Goal: Task Accomplishment & Management: Complete application form

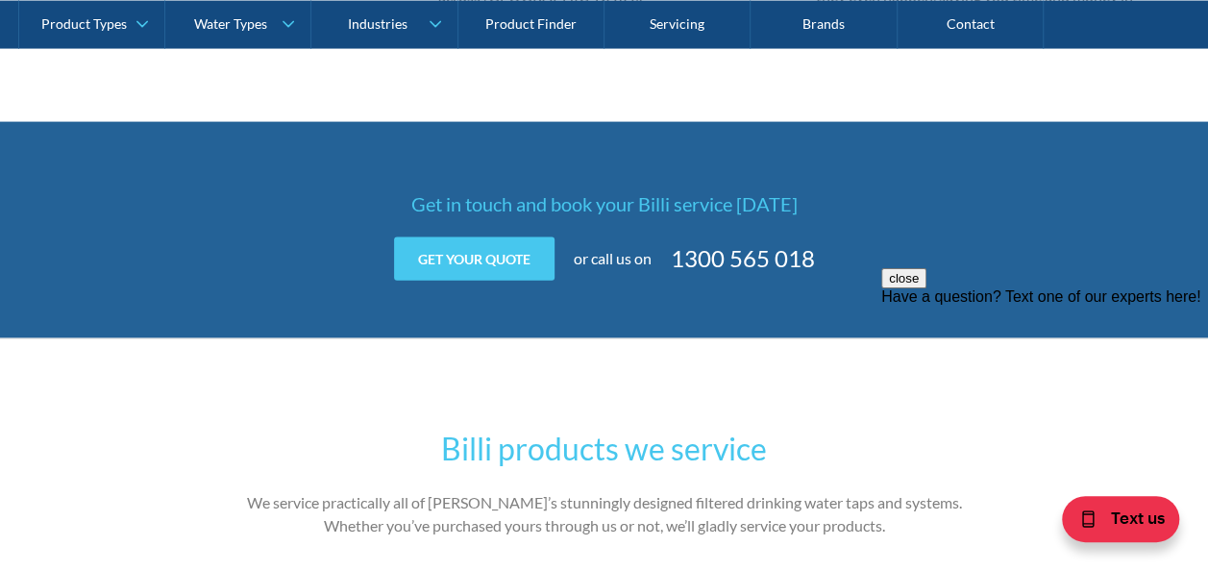
scroll to position [2114, 0]
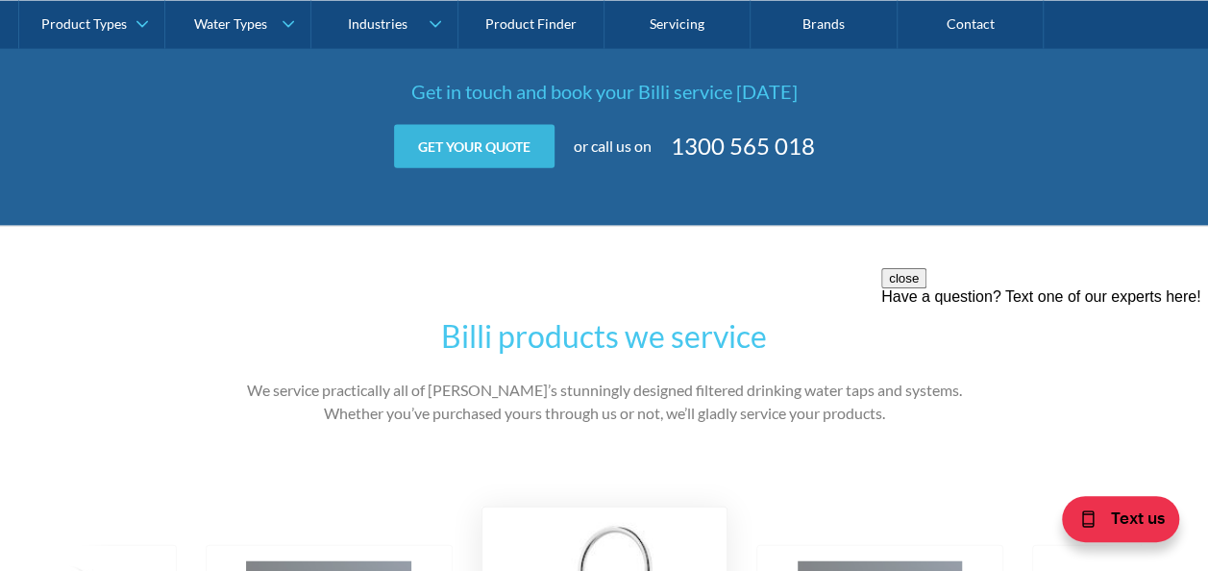
click at [480, 138] on link "Get your quote" at bounding box center [474, 146] width 160 height 43
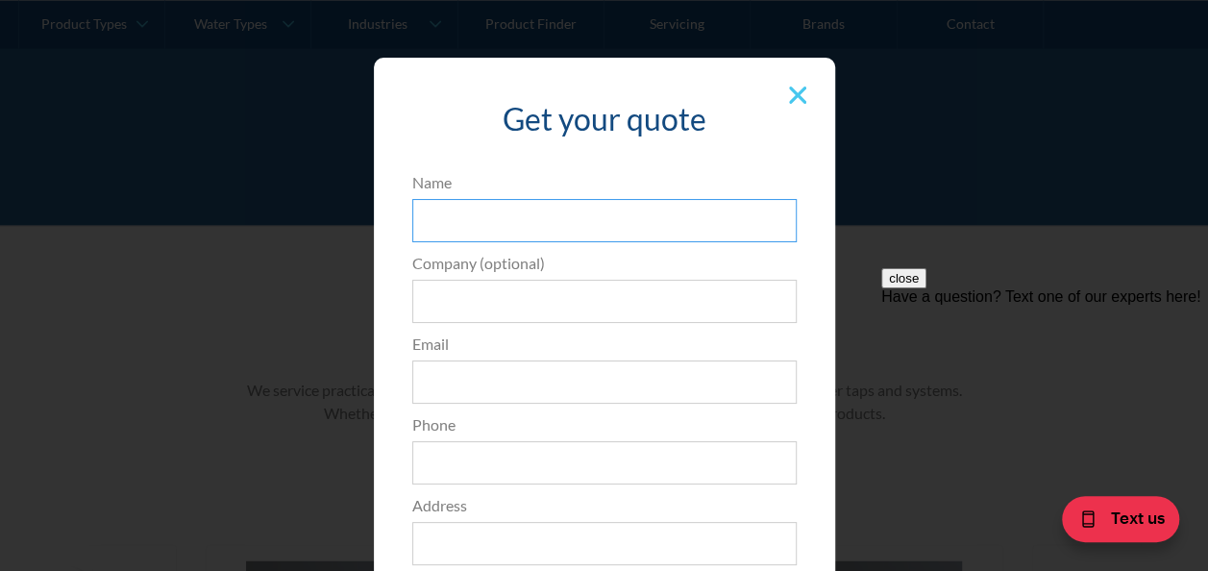
click at [492, 221] on input "Name" at bounding box center [604, 220] width 384 height 43
type input "MG MotorsEmma Watson"
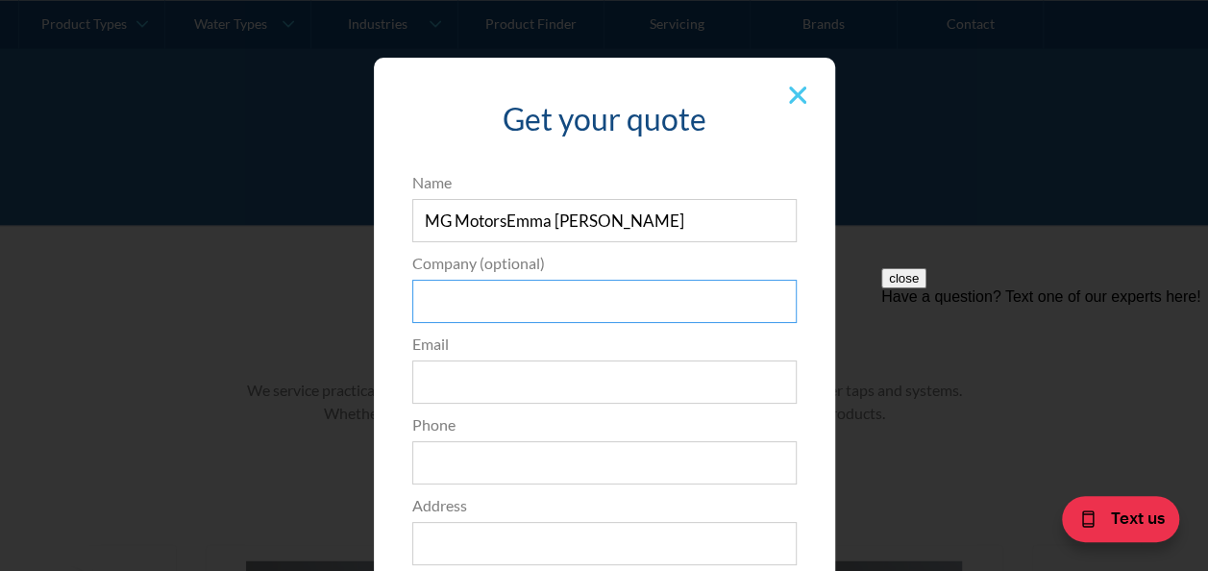
type input "MG Motors"
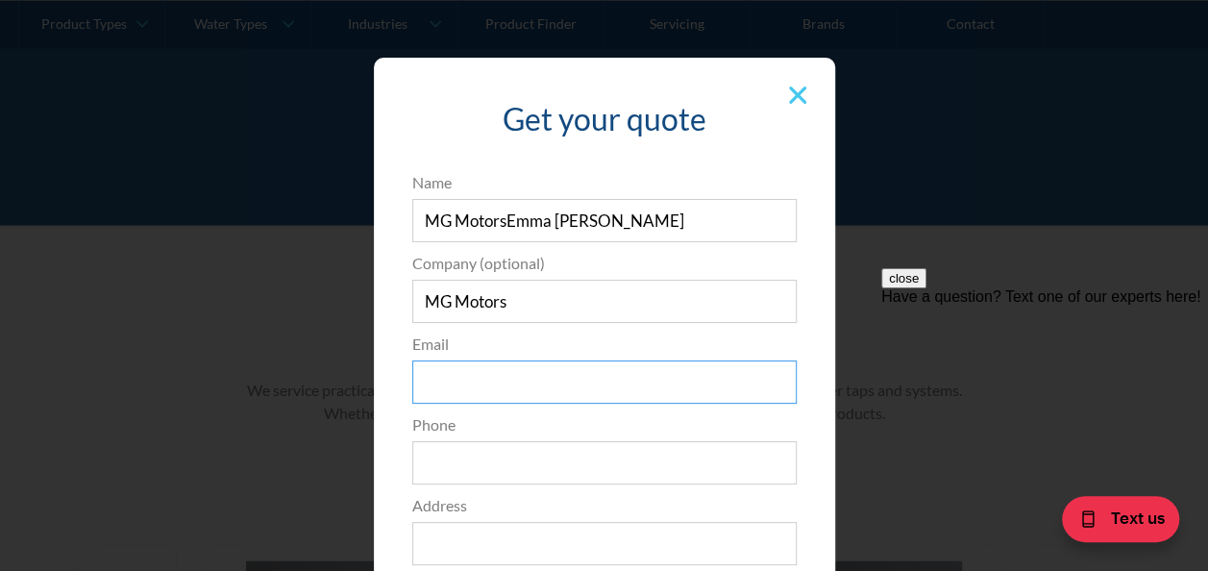
type input "emma.watson@mgmotor.com.au"
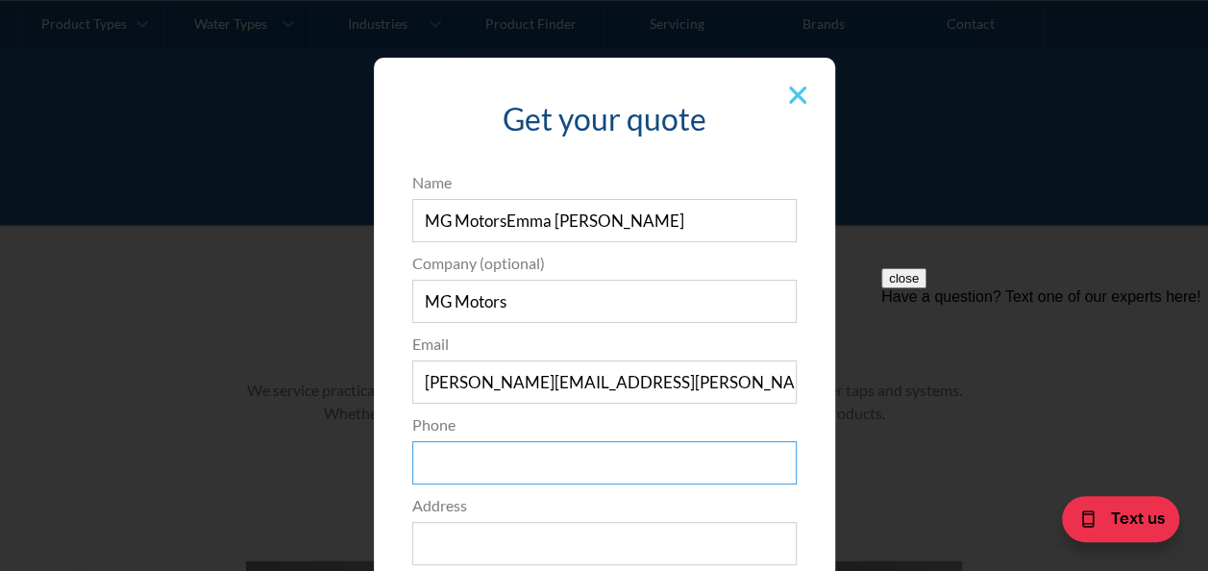
type input "0421330562"
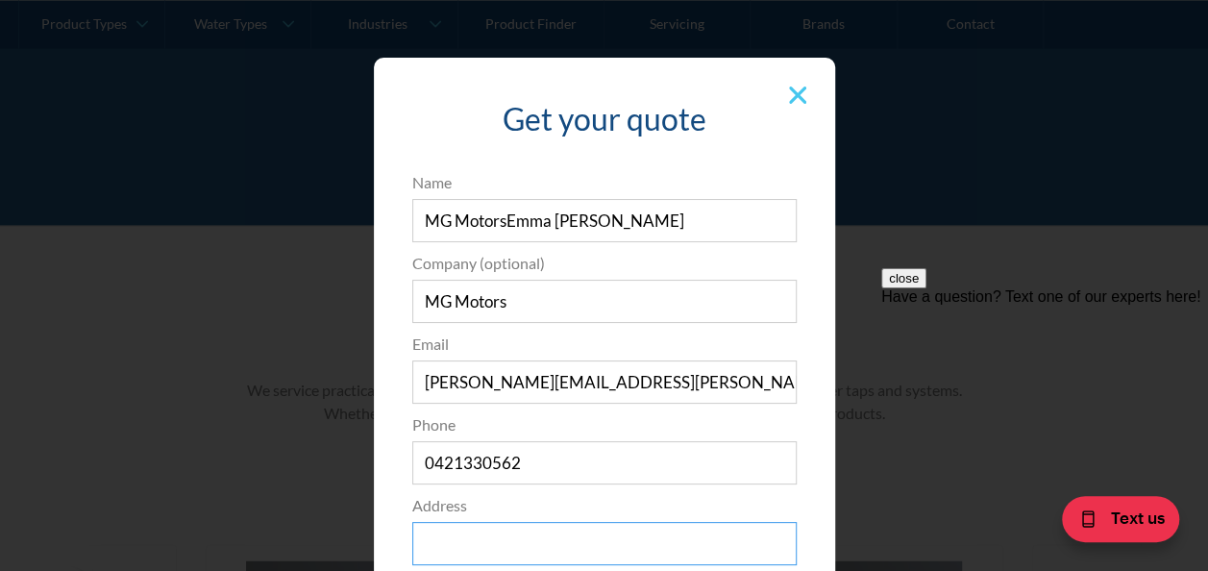
type input "1"
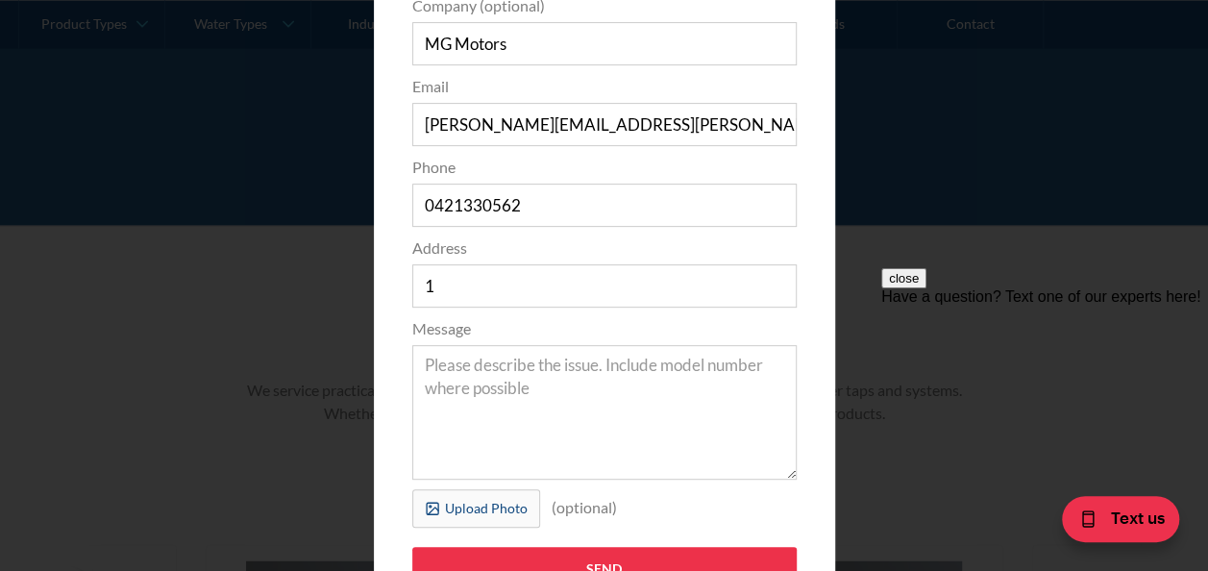
scroll to position [288, 0]
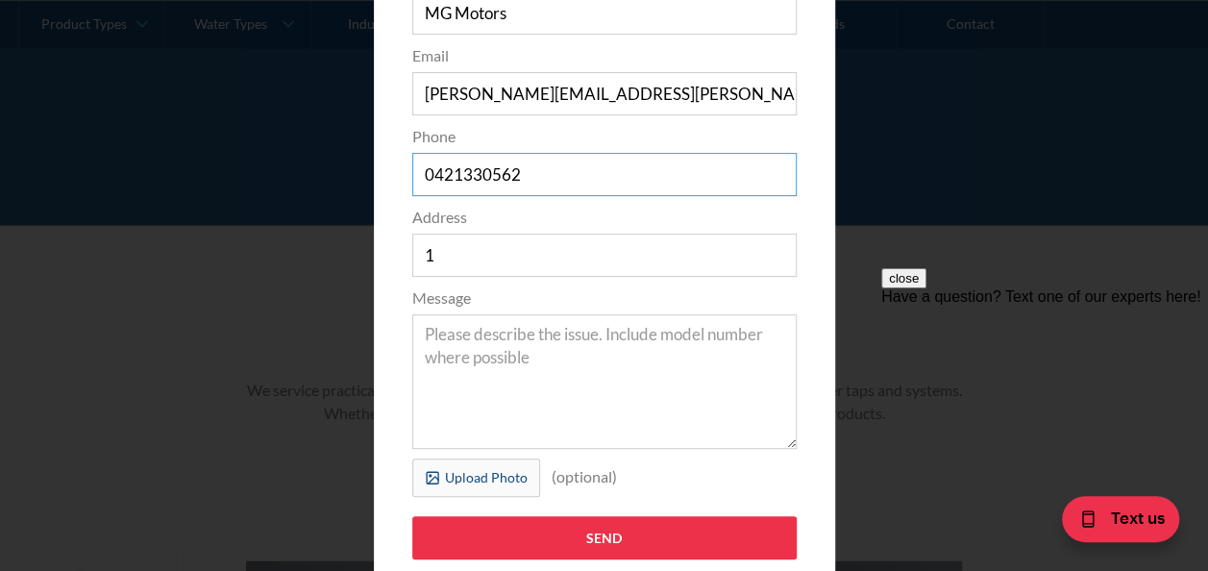
drag, startPoint x: 555, startPoint y: 171, endPoint x: 401, endPoint y: 187, distance: 155.6
click at [403, 187] on div "Phone 0421330562" at bounding box center [605, 160] width 404 height 71
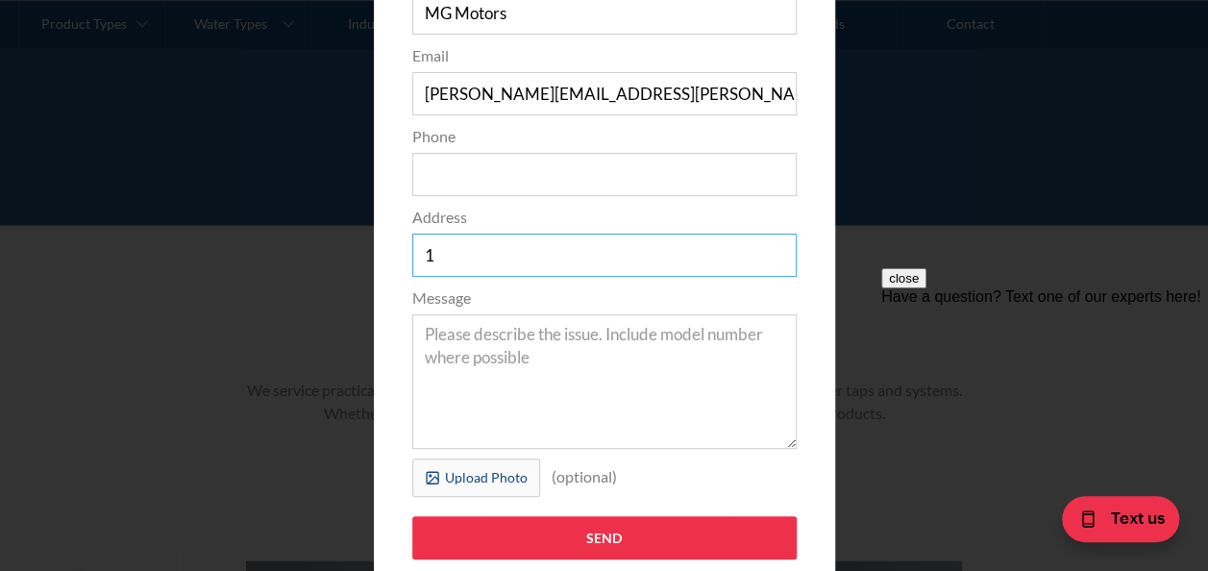
click at [468, 272] on input "1" at bounding box center [604, 255] width 384 height 43
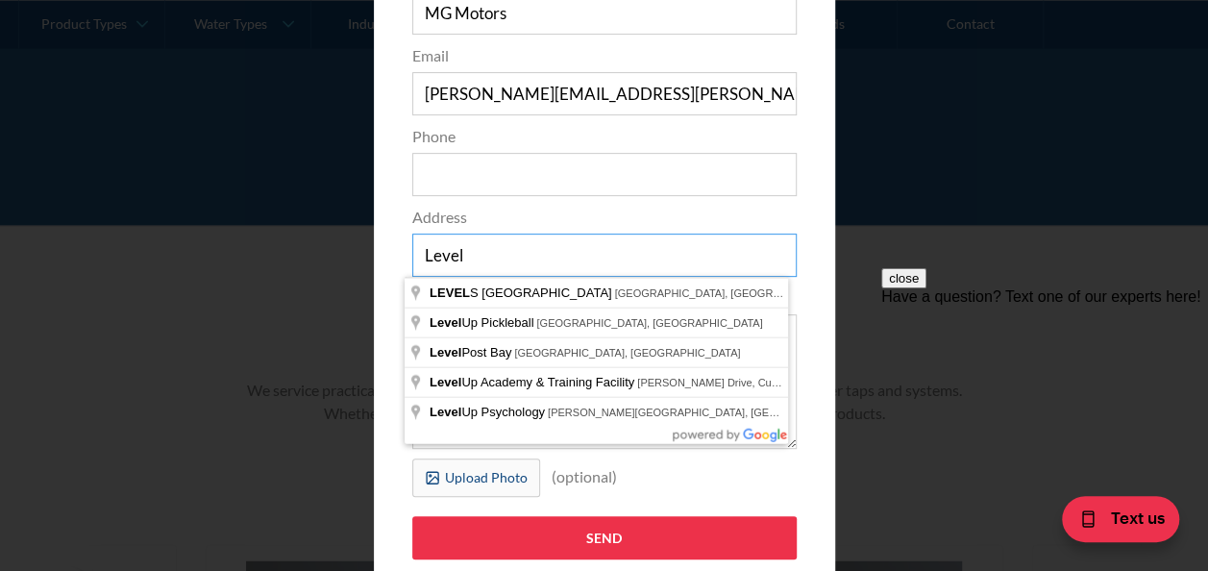
type input "Level 19, 100 Arthur Street, NORTH SYDNEY NSW 2060"
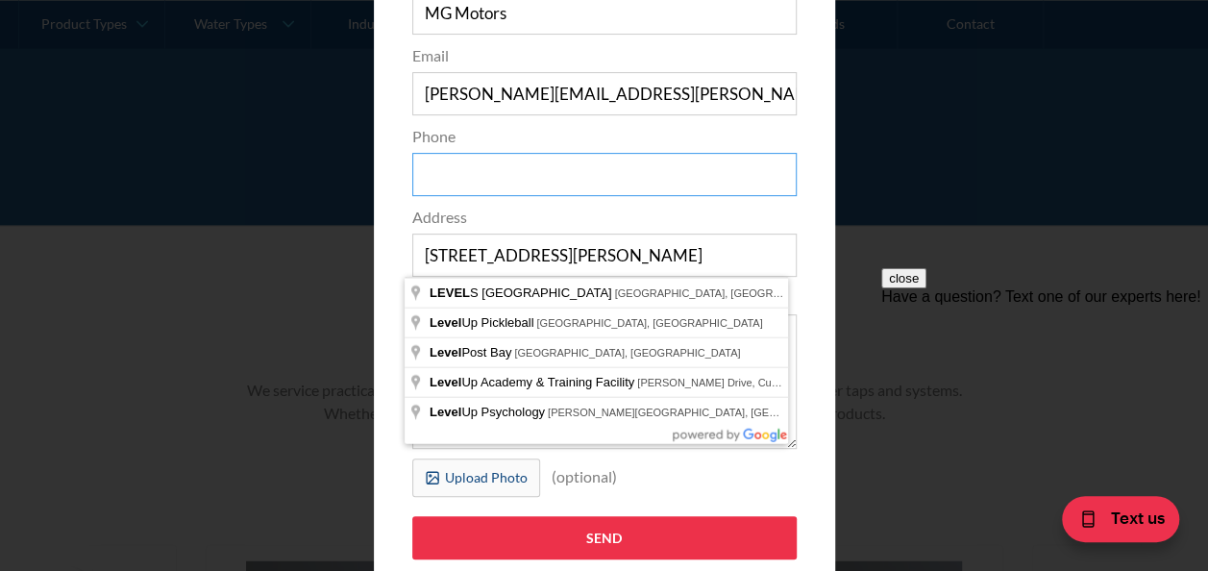
type input "0421330562"
click at [551, 158] on input "0421330562" at bounding box center [604, 174] width 384 height 43
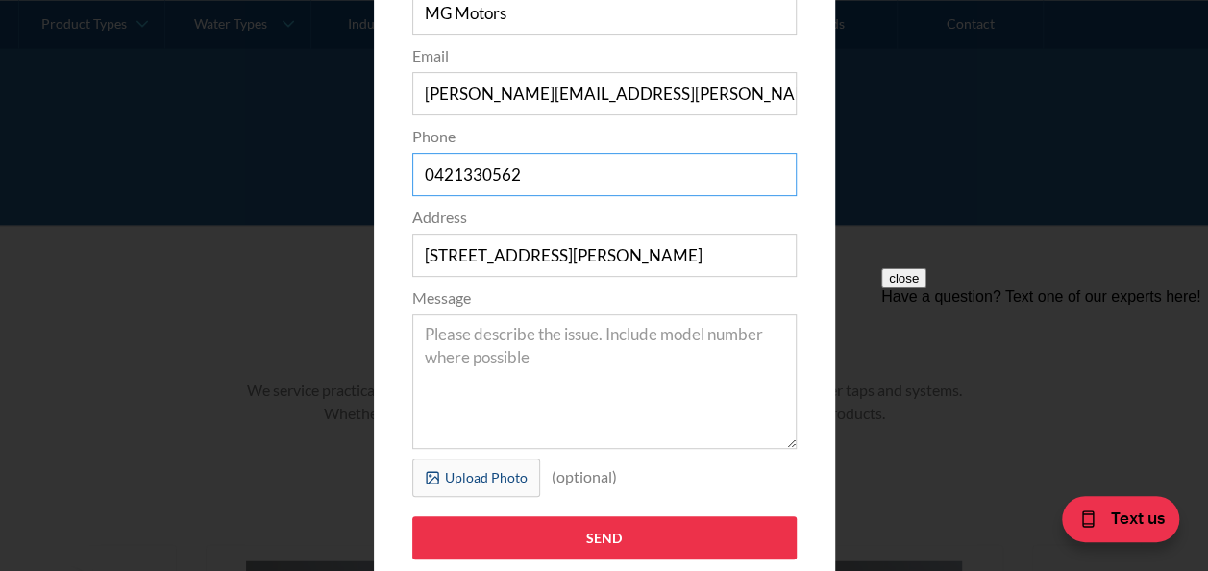
drag, startPoint x: 552, startPoint y: 160, endPoint x: 400, endPoint y: 172, distance: 152.4
click at [403, 172] on div "Phone 0421330562" at bounding box center [605, 160] width 404 height 71
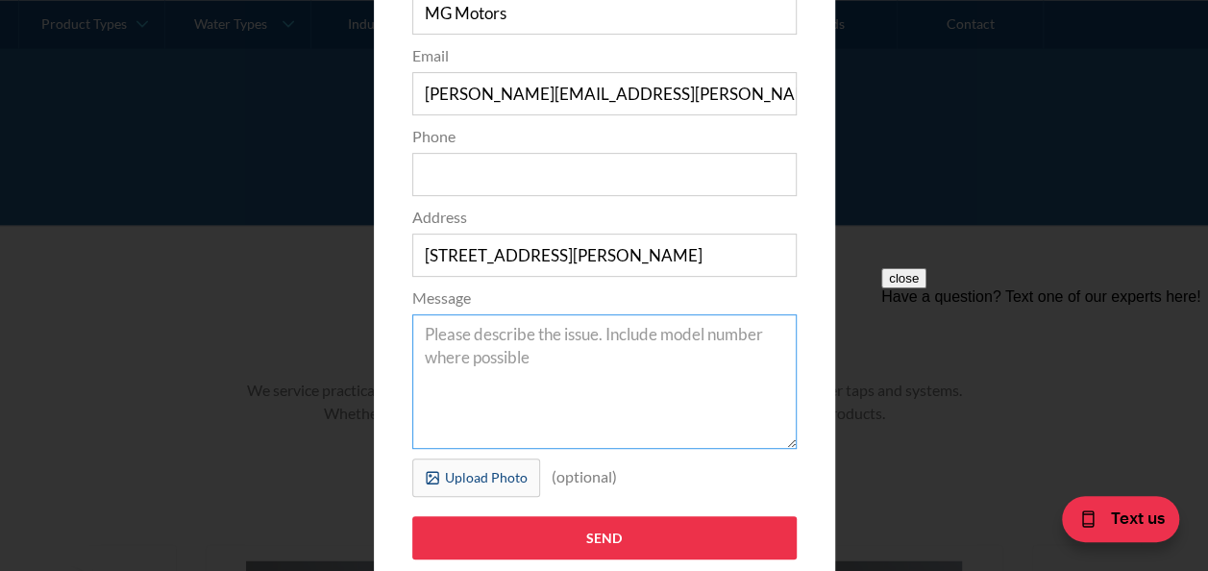
click at [538, 348] on textarea "Message" at bounding box center [604, 381] width 384 height 135
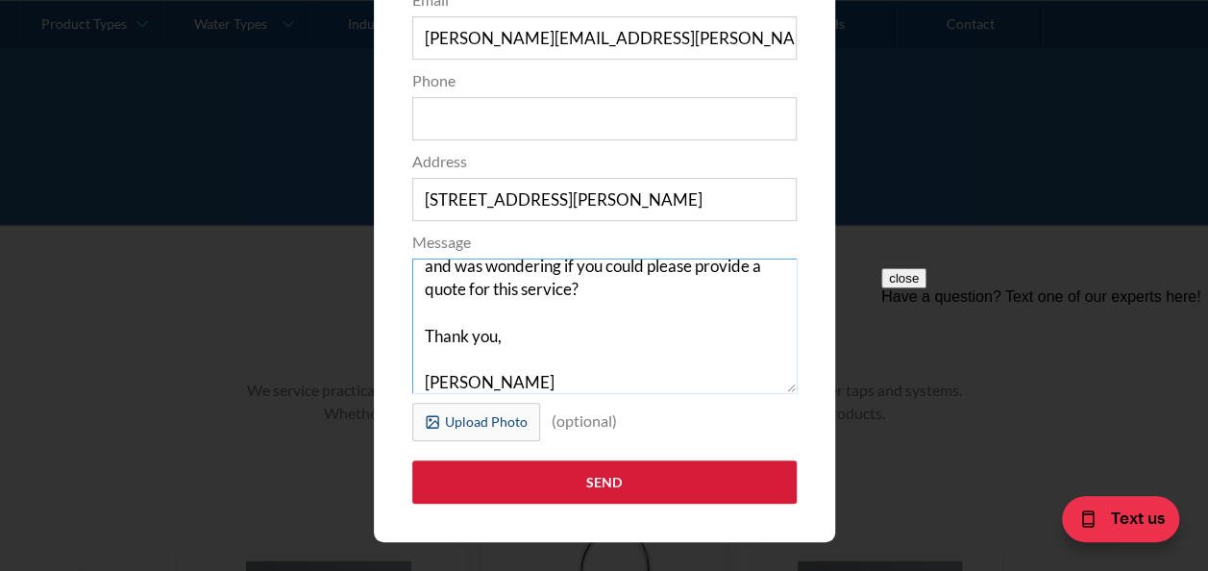
scroll to position [373, 0]
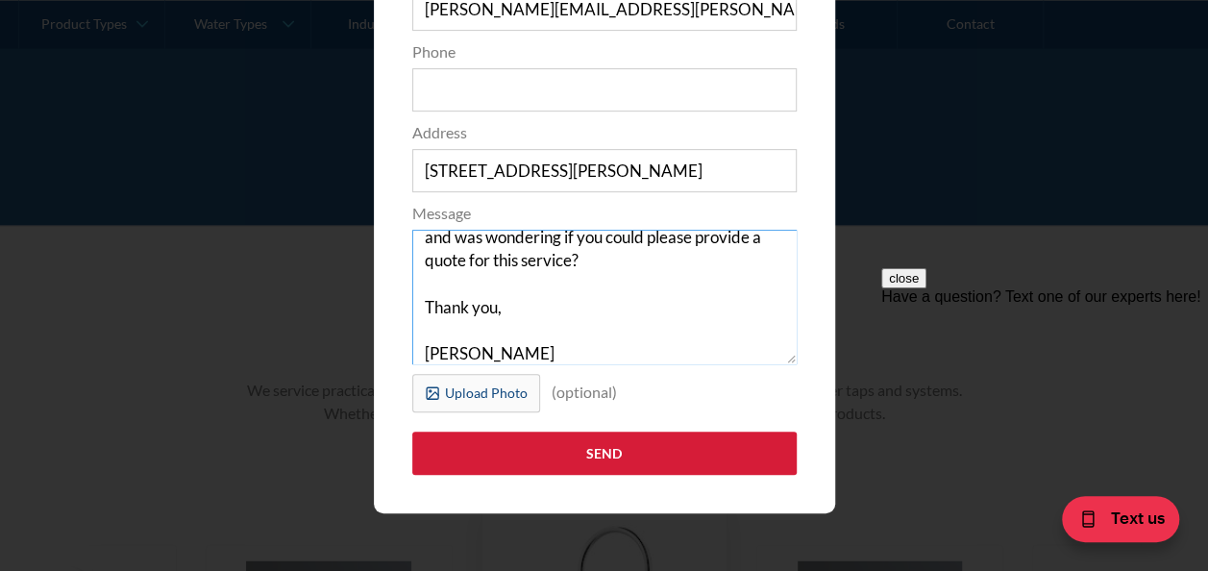
type textarea "Hi, We require a new heating element for our Billi tap and was wondering if you…"
click at [630, 452] on input "Send" at bounding box center [604, 453] width 384 height 43
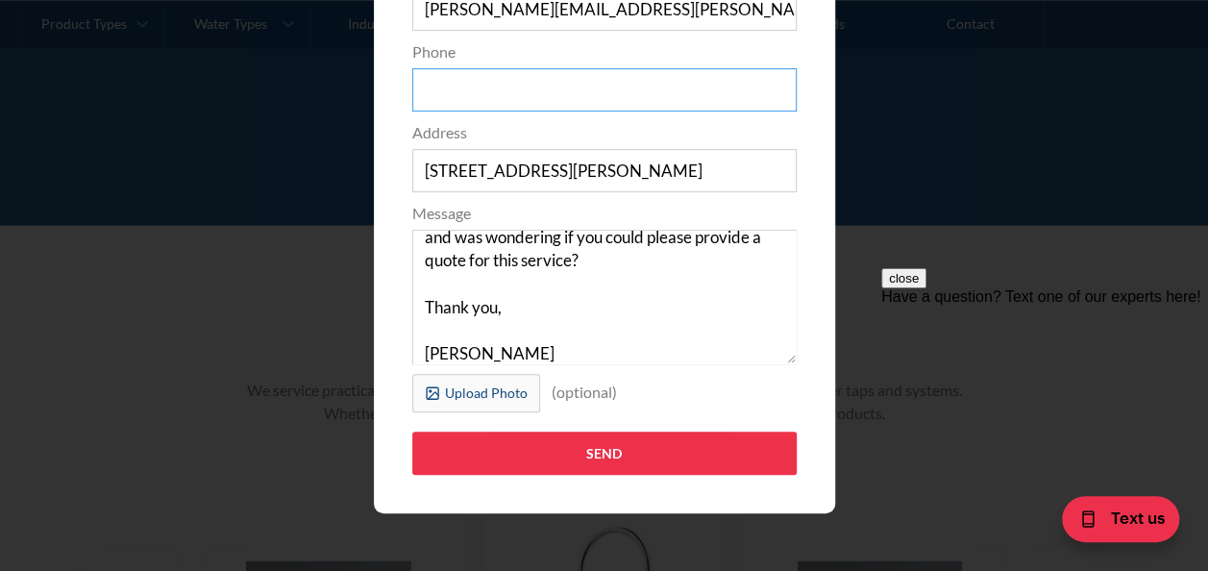
click at [448, 85] on input "Phone" at bounding box center [604, 89] width 384 height 43
type input "0283979671"
click at [412, 432] on input "Send" at bounding box center [604, 453] width 384 height 43
